Goal: Transaction & Acquisition: Purchase product/service

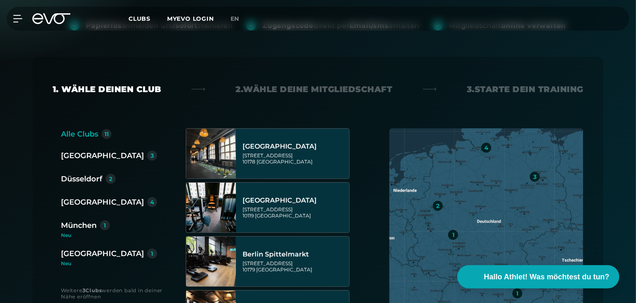
scroll to position [142, 0]
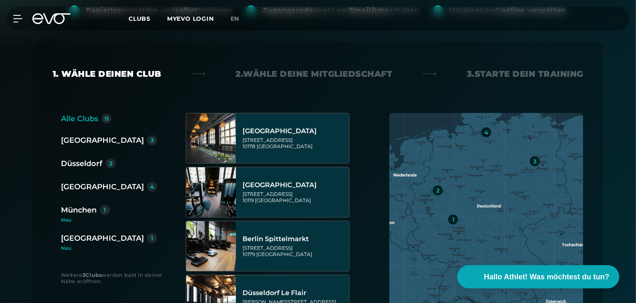
click at [90, 241] on div "[GEOGRAPHIC_DATA]" at bounding box center [102, 238] width 83 height 12
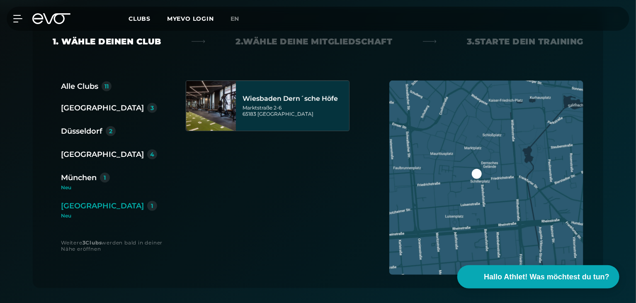
scroll to position [181, 0]
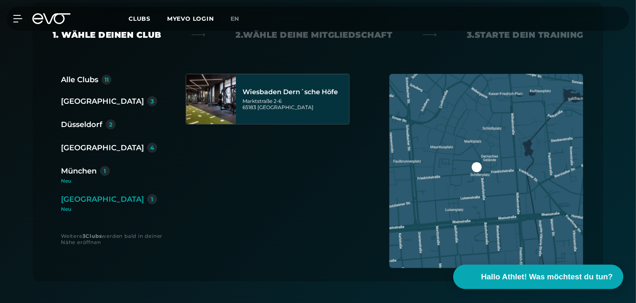
click at [483, 272] on span "Hallo Athlet! Was möchtest du tun?" at bounding box center [547, 277] width 132 height 12
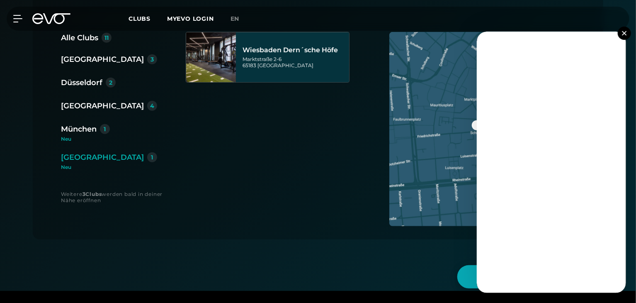
scroll to position [265, 0]
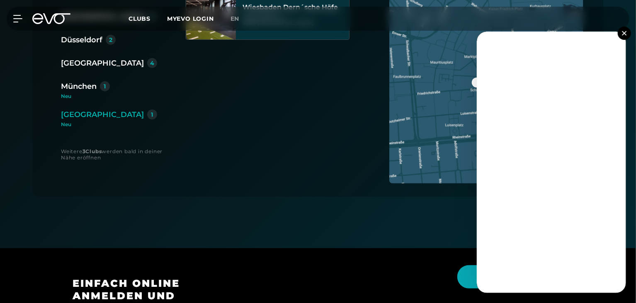
click at [623, 32] on img at bounding box center [624, 33] width 5 height 5
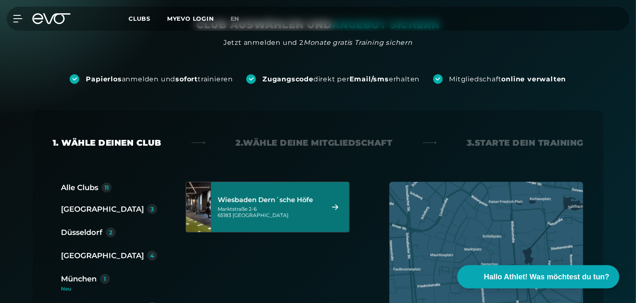
scroll to position [200, 0]
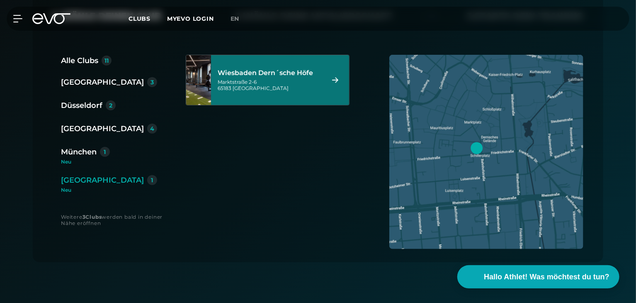
click at [268, 79] on div "[STREET_ADDRESS]" at bounding box center [270, 85] width 104 height 12
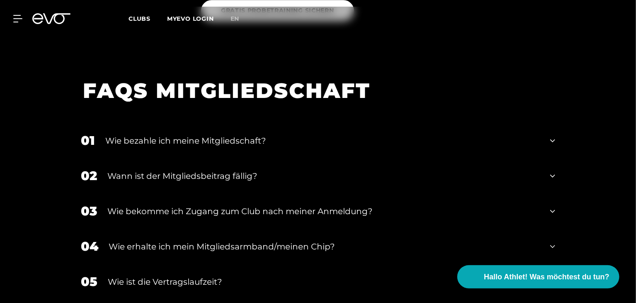
scroll to position [1312, 0]
click at [552, 135] on icon at bounding box center [552, 140] width 5 height 10
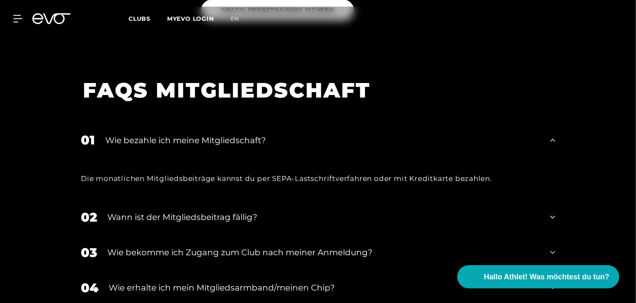
click at [552, 216] on icon at bounding box center [552, 217] width 5 height 3
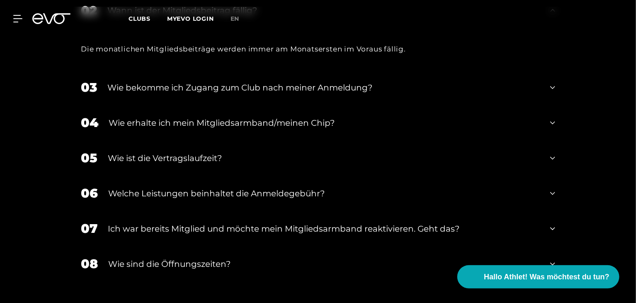
scroll to position [1527, 0]
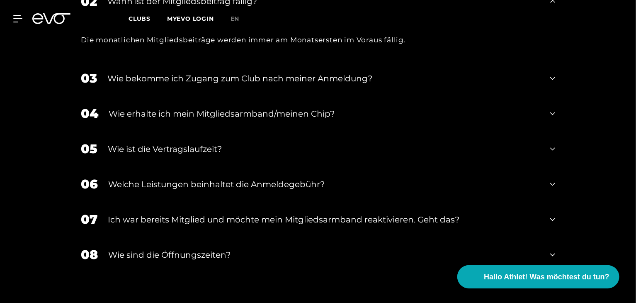
click at [557, 135] on div "05 Wie ist die Vertragslaufzeit?" at bounding box center [318, 148] width 491 height 35
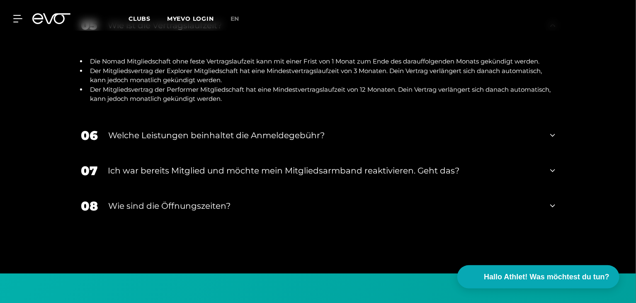
scroll to position [1650, 0]
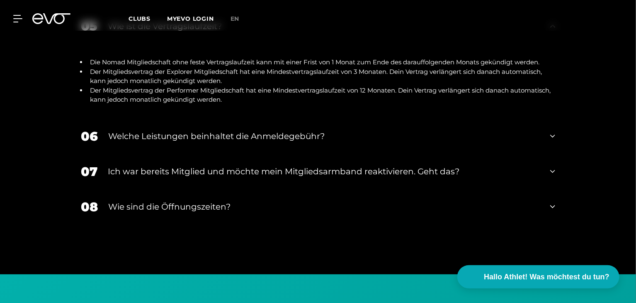
click at [554, 131] on icon at bounding box center [552, 136] width 5 height 10
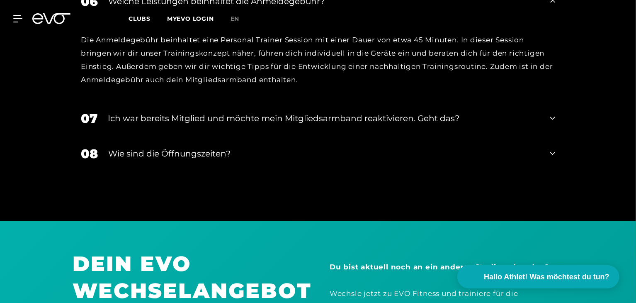
scroll to position [1788, 0]
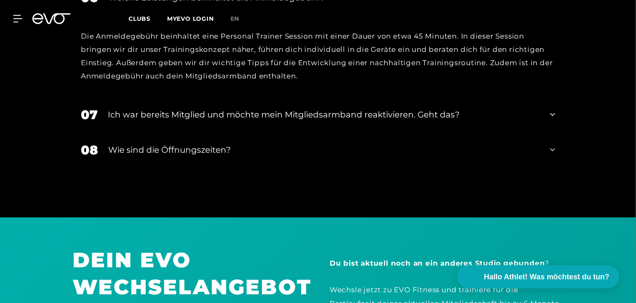
click at [552, 145] on icon at bounding box center [552, 150] width 5 height 10
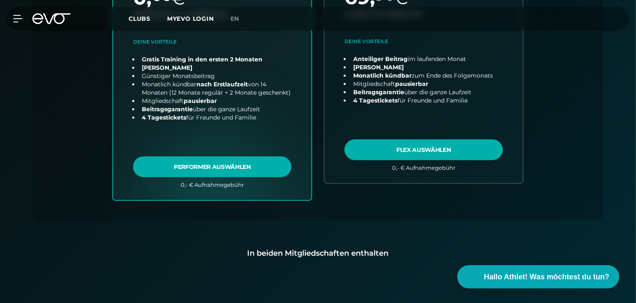
scroll to position [0, 0]
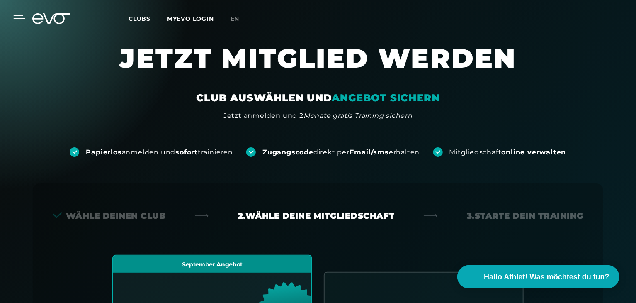
click at [15, 20] on icon at bounding box center [19, 18] width 12 height 7
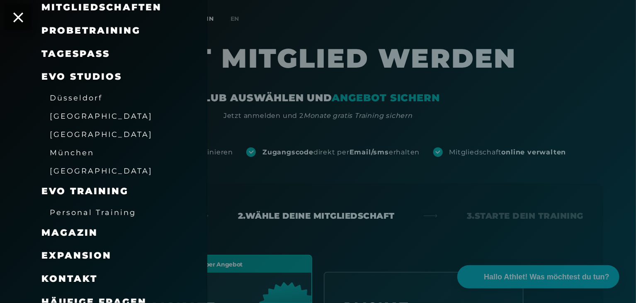
scroll to position [103, 0]
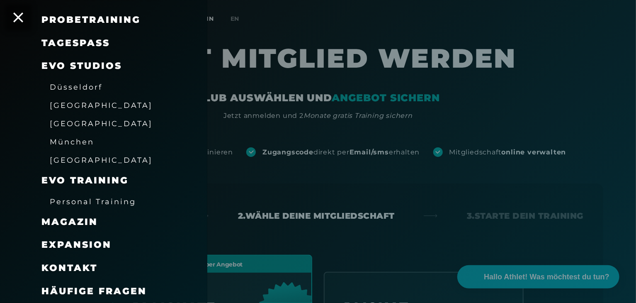
click at [128, 291] on span "Häufige Fragen" at bounding box center [93, 290] width 105 height 11
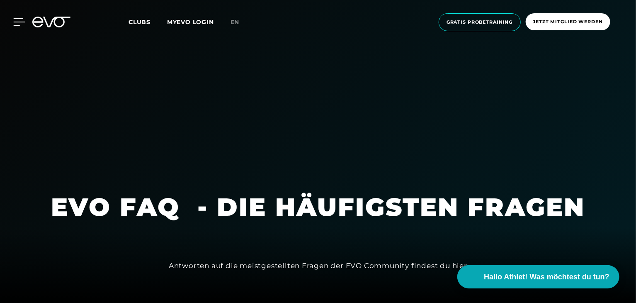
click at [14, 21] on icon at bounding box center [19, 21] width 12 height 7
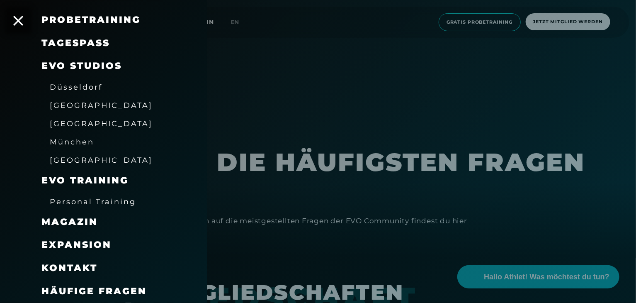
scroll to position [70, 0]
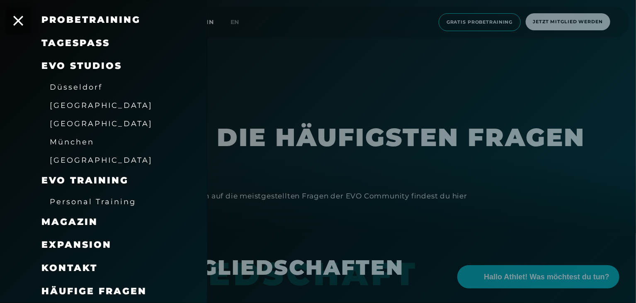
click at [84, 224] on span "Magazin" at bounding box center [69, 221] width 56 height 11
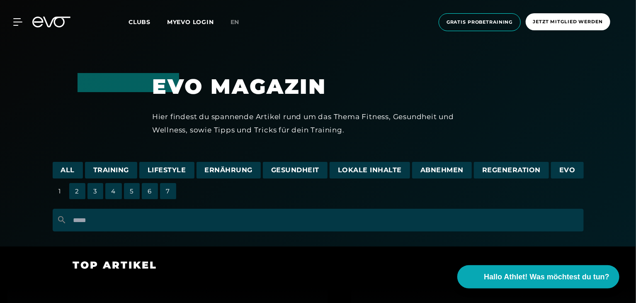
click at [296, 170] on span "Gesundheit" at bounding box center [295, 170] width 65 height 17
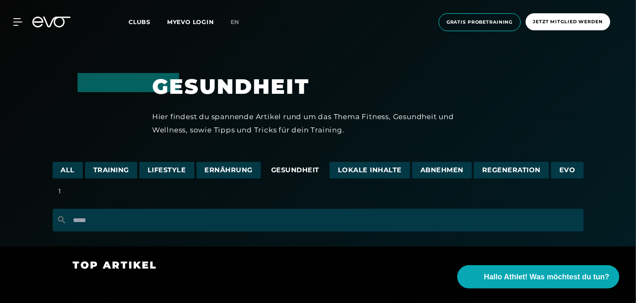
click at [142, 22] on span "Clubs" at bounding box center [140, 21] width 22 height 7
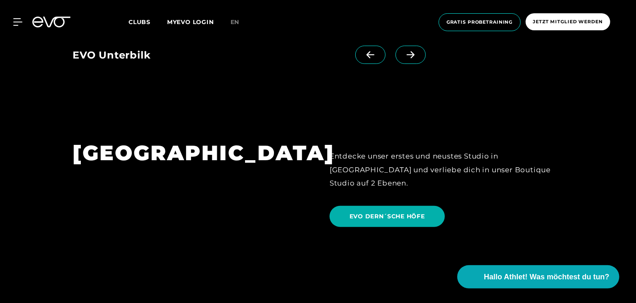
scroll to position [1683, 0]
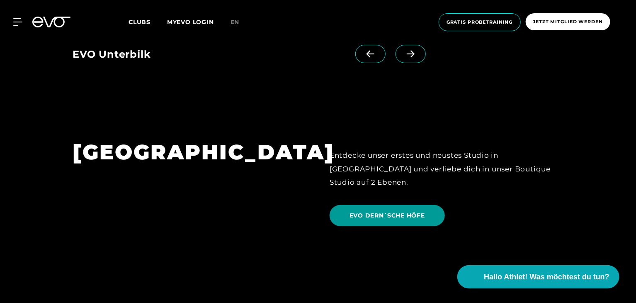
click at [389, 211] on span "EVO DERN´SCHE HÖFE" at bounding box center [386, 215] width 75 height 9
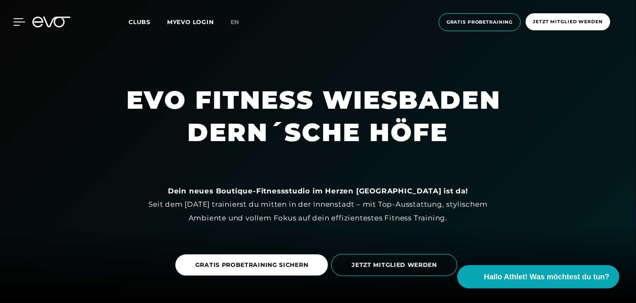
click at [18, 20] on icon at bounding box center [19, 21] width 12 height 7
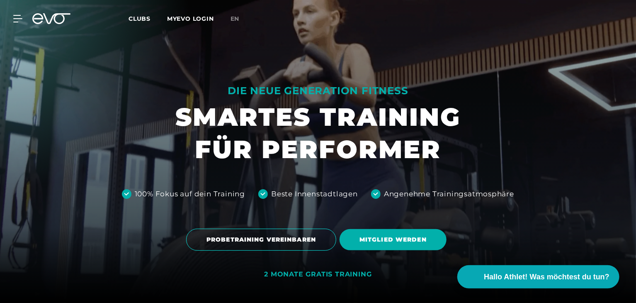
click at [192, 21] on link "MYEVO LOGIN" at bounding box center [190, 18] width 47 height 7
click at [15, 17] on icon at bounding box center [19, 18] width 12 height 7
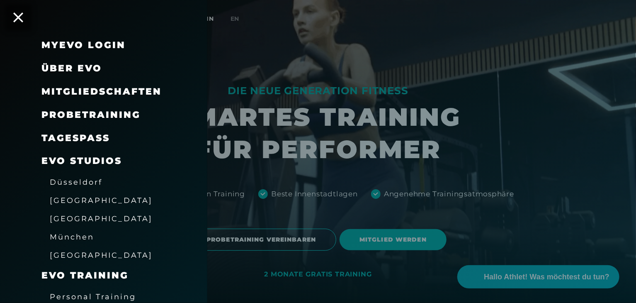
scroll to position [13, 0]
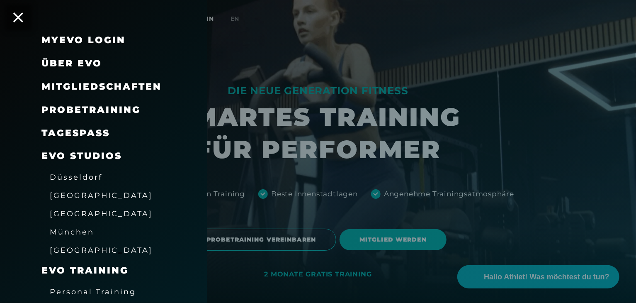
click at [92, 136] on link "TAGESPASS" at bounding box center [75, 132] width 68 height 11
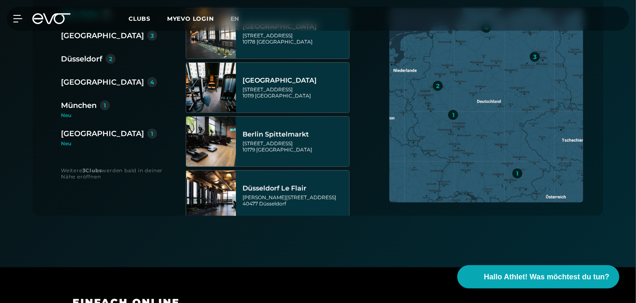
click at [68, 134] on div "[GEOGRAPHIC_DATA]" at bounding box center [102, 134] width 83 height 12
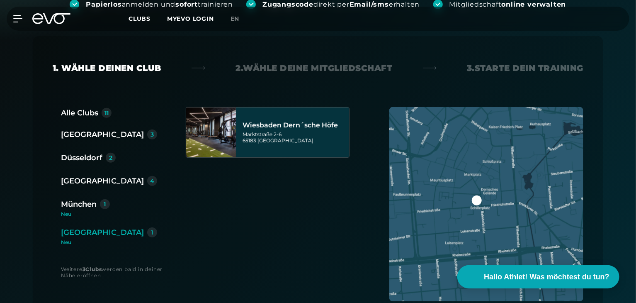
scroll to position [143, 0]
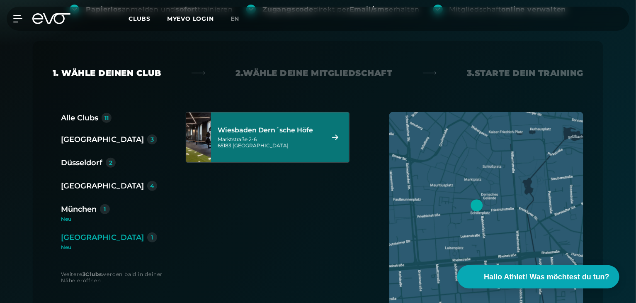
click at [225, 123] on div "Wiesbaden Dern´sche Höfe Marktstraße 2-6 65183 Wiesbaden" at bounding box center [270, 137] width 104 height 36
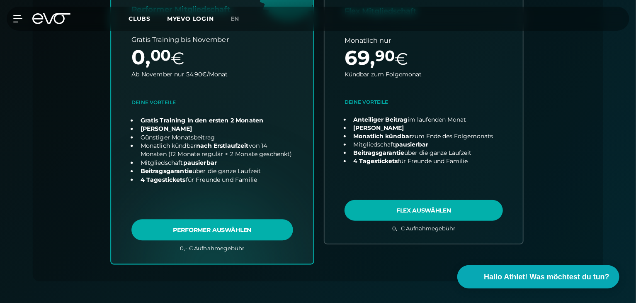
scroll to position [326, 0]
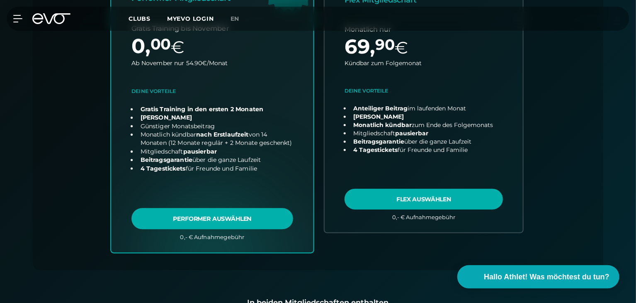
click at [214, 221] on link "choose plan" at bounding box center [212, 89] width 202 height 326
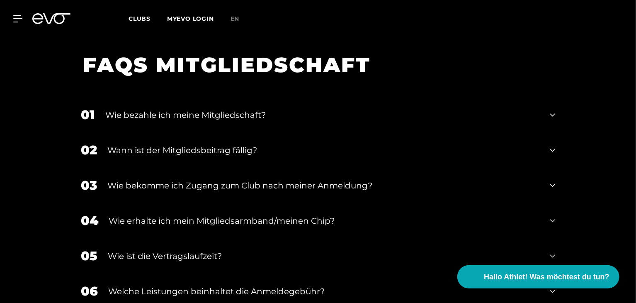
scroll to position [1350, 0]
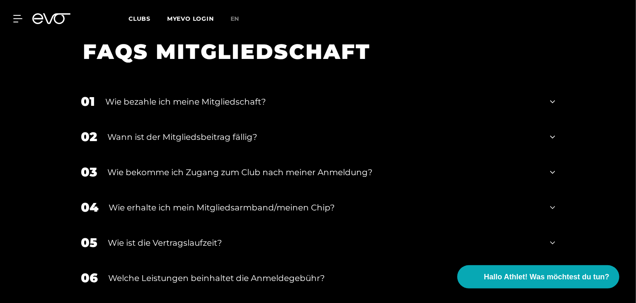
click at [550, 97] on icon at bounding box center [552, 102] width 5 height 10
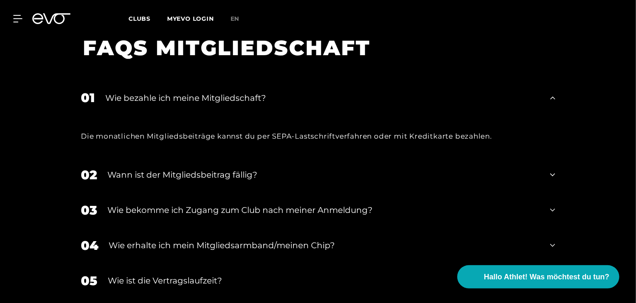
scroll to position [1354, 0]
click at [551, 92] on icon at bounding box center [552, 97] width 5 height 10
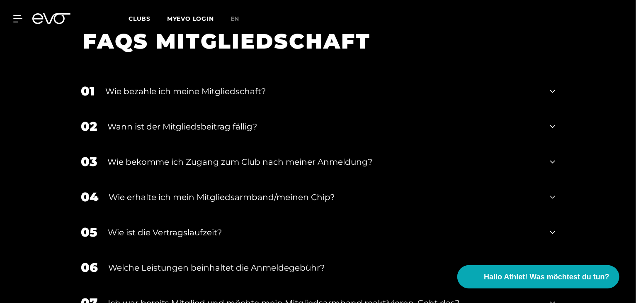
scroll to position [1430, 0]
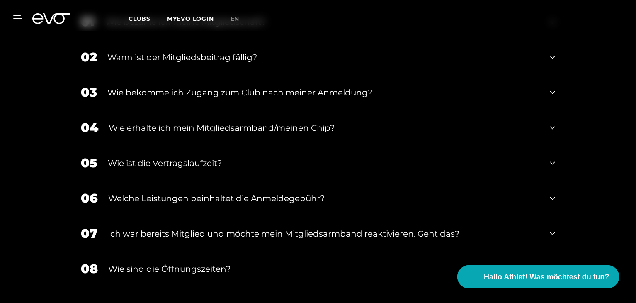
click at [554, 158] on icon at bounding box center [552, 163] width 5 height 10
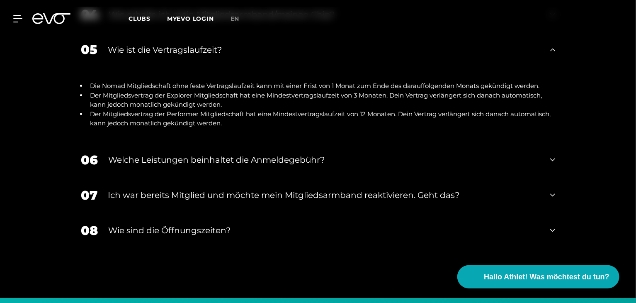
scroll to position [1566, 0]
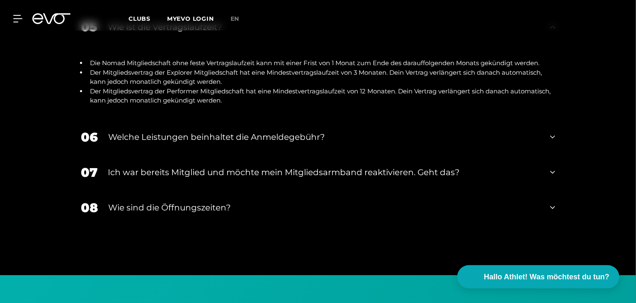
click at [553, 136] on icon at bounding box center [552, 137] width 5 height 3
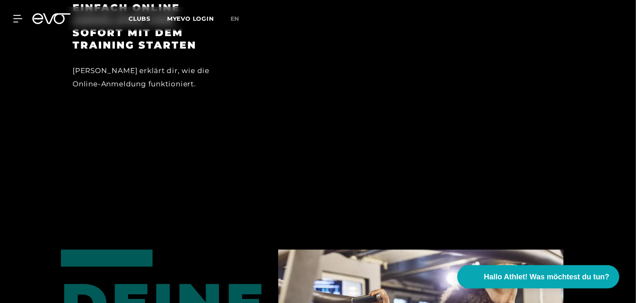
scroll to position [631, 0]
